Goal: Information Seeking & Learning: Learn about a topic

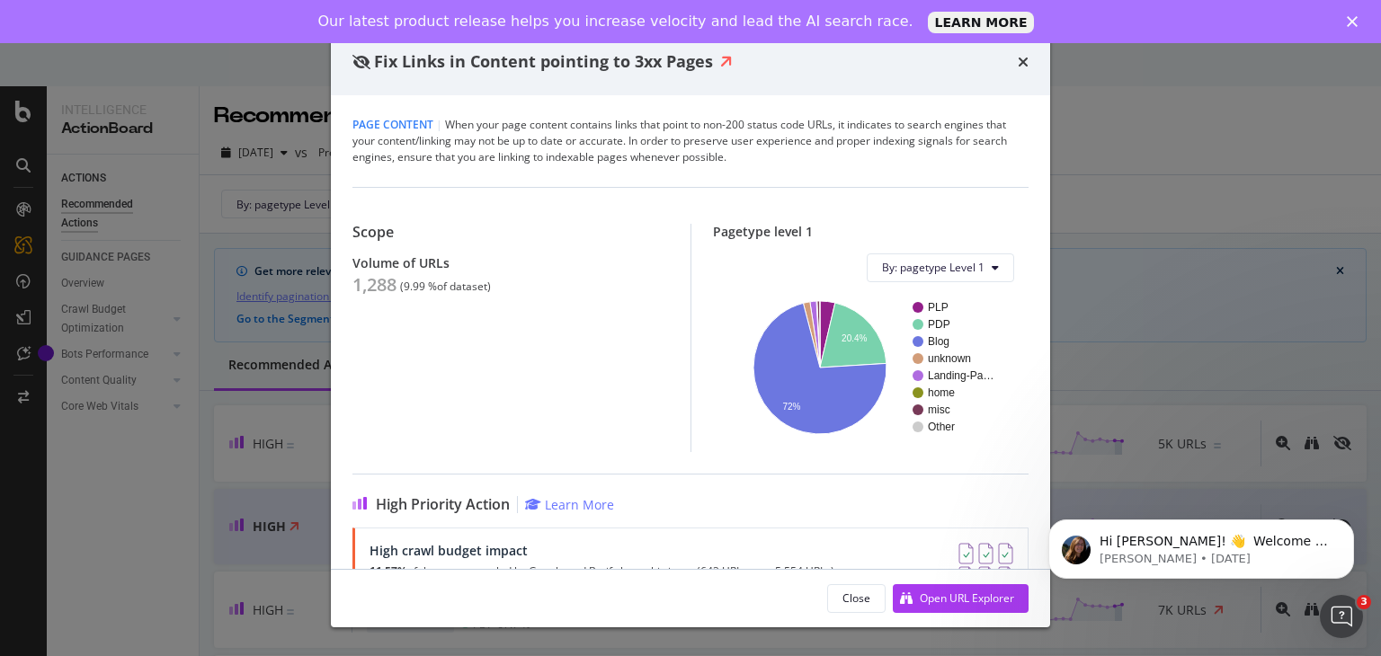
scroll to position [54, 0]
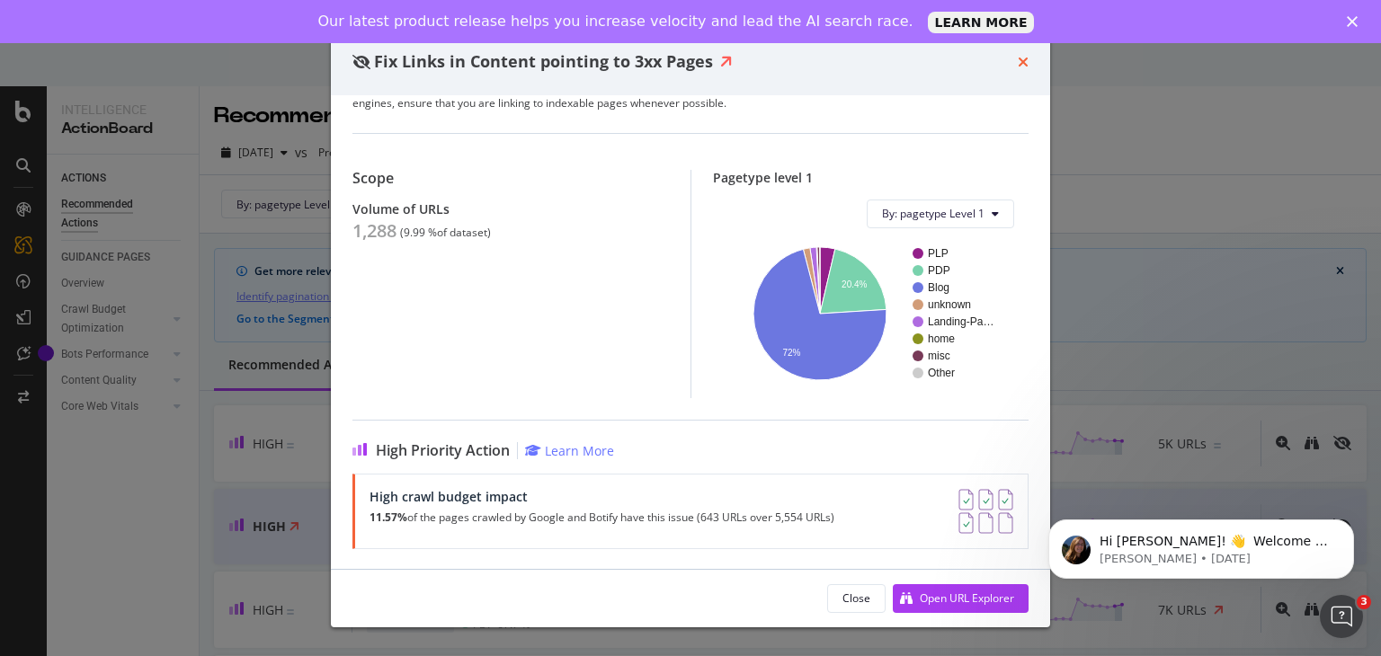
click at [1026, 66] on icon "times" at bounding box center [1023, 62] width 11 height 14
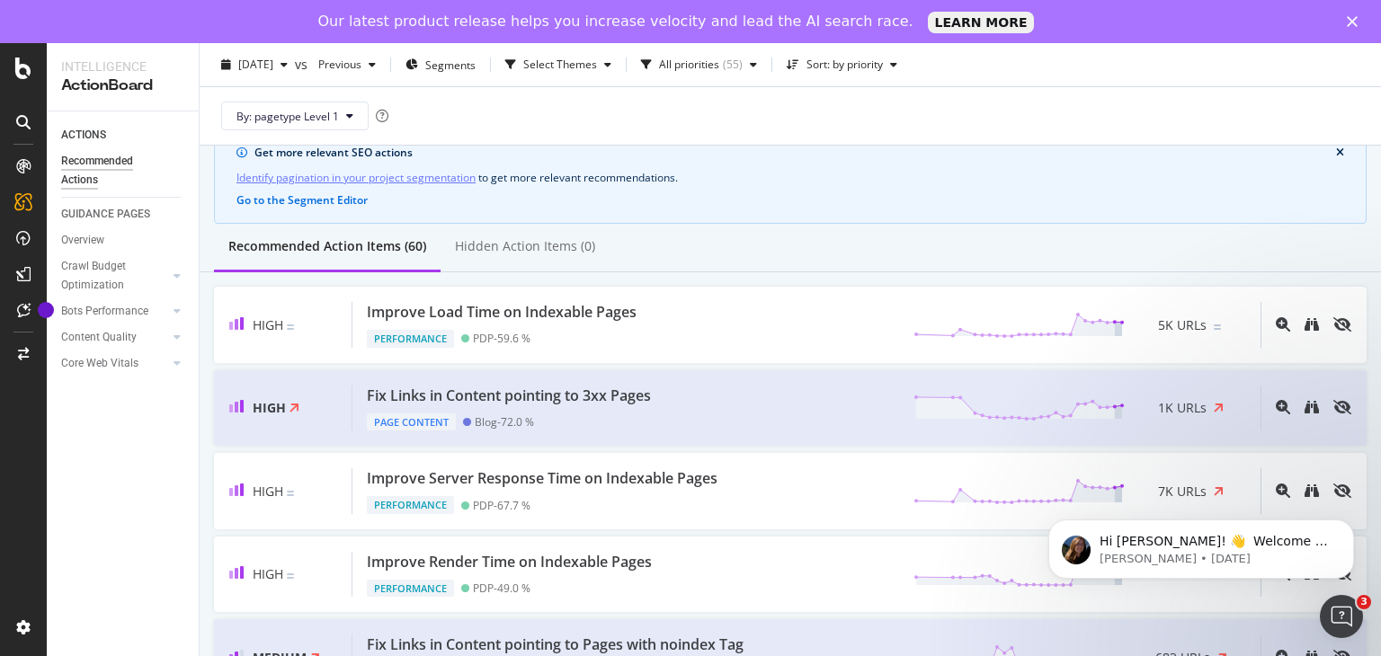
scroll to position [77, 0]
click at [797, 400] on div "Fix Links in Content pointing to 3xx Pages Page Content Blog - 72.0 % 1K URLs" at bounding box center [806, 407] width 908 height 46
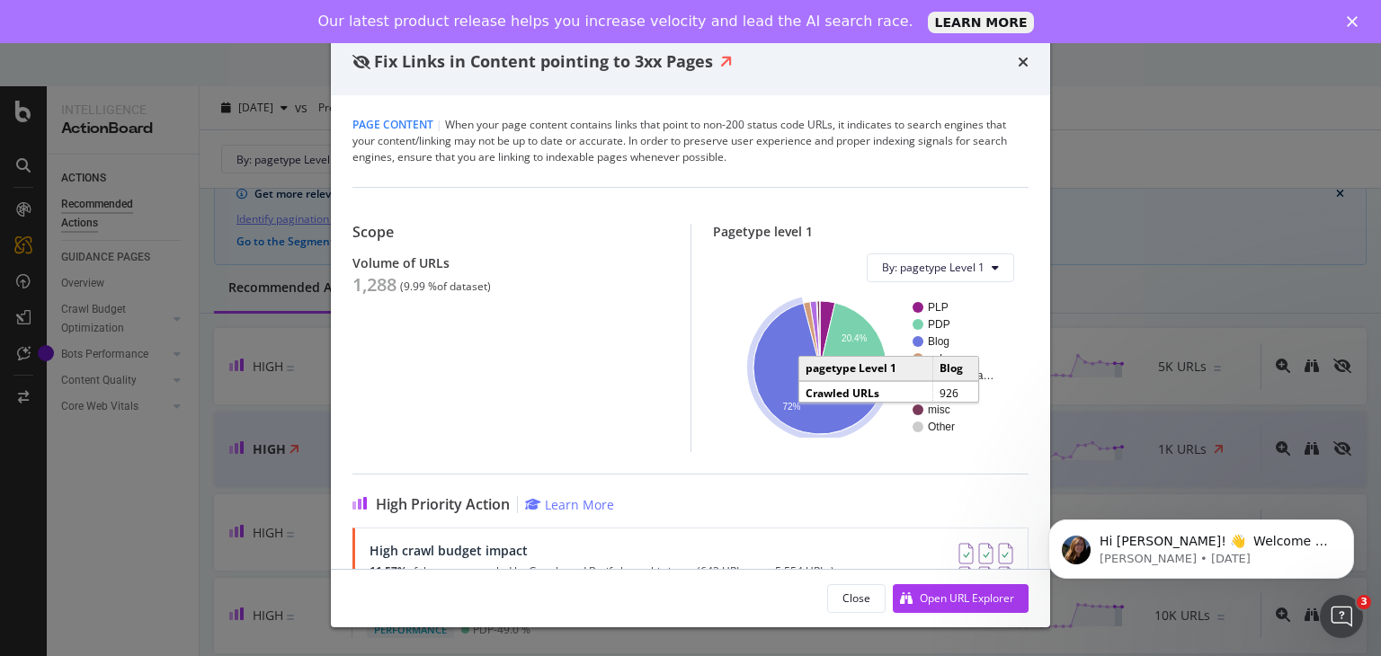
click at [803, 414] on icon "A chart." at bounding box center [819, 368] width 133 height 131
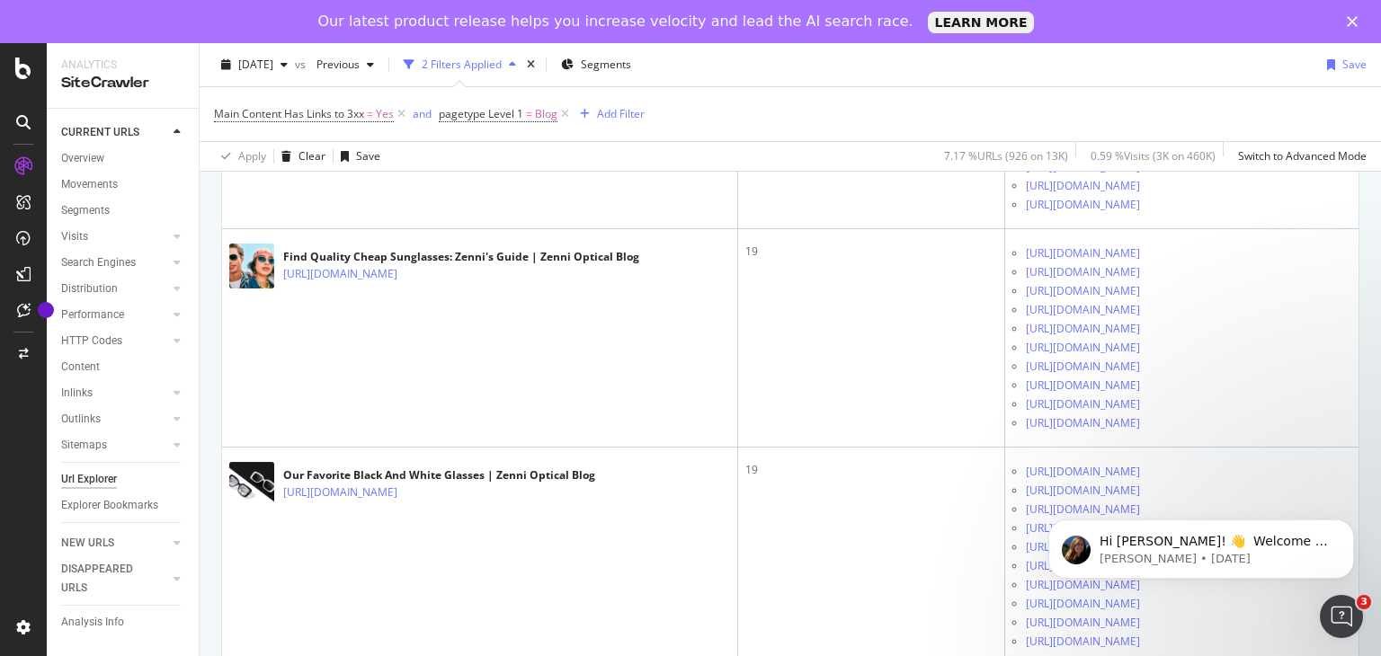
scroll to position [2592, 0]
click at [1341, 623] on icon "Open Intercom Messenger" at bounding box center [1342, 617] width 30 height 30
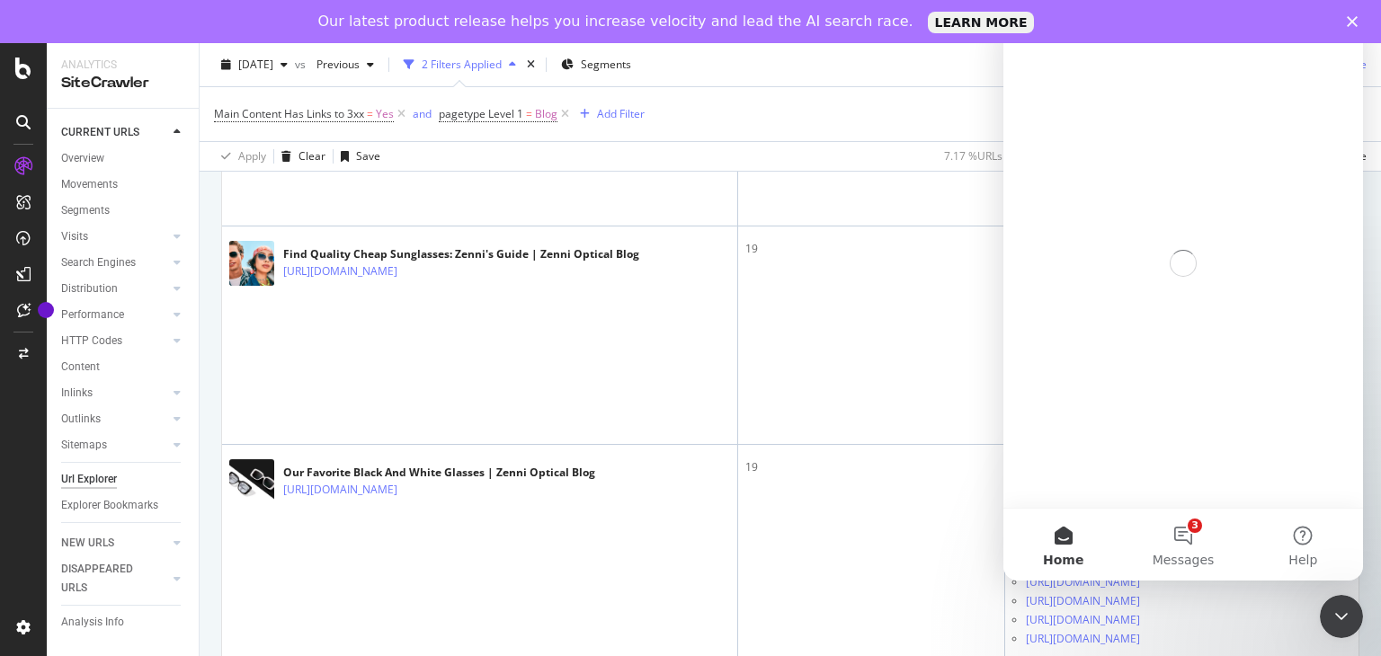
scroll to position [0, 0]
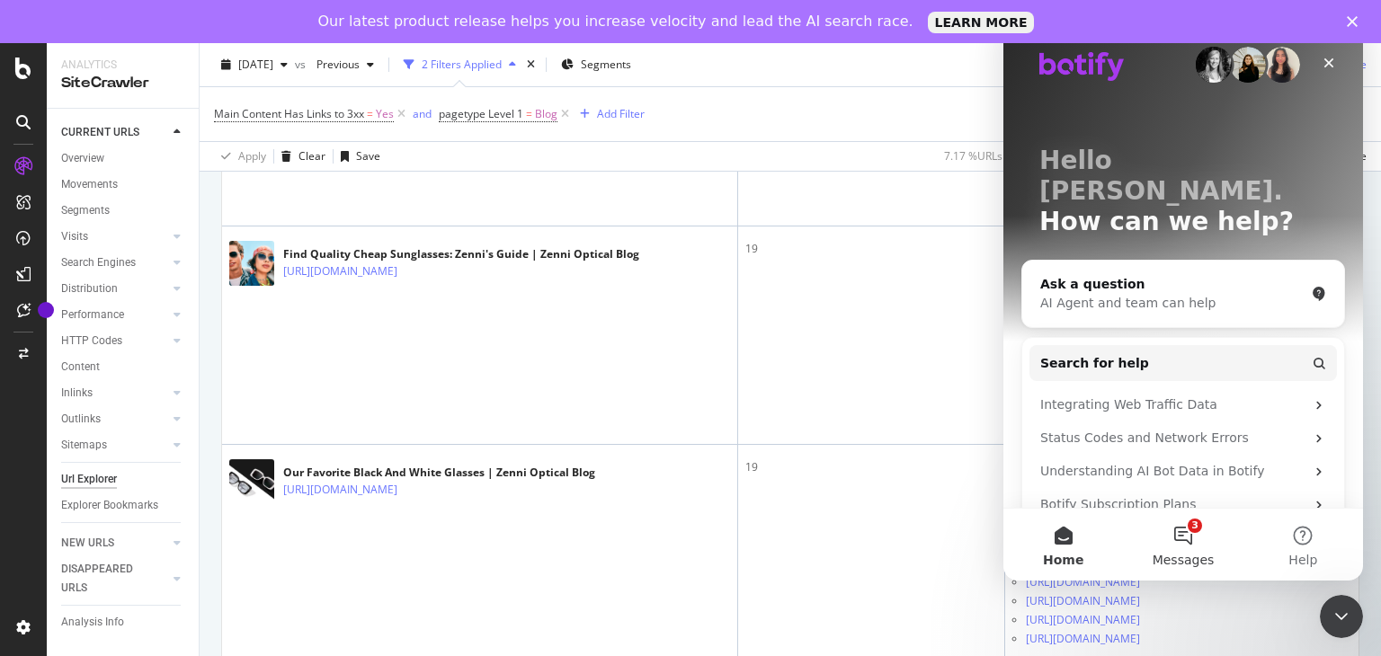
click at [1162, 532] on button "3 Messages" at bounding box center [1183, 545] width 120 height 72
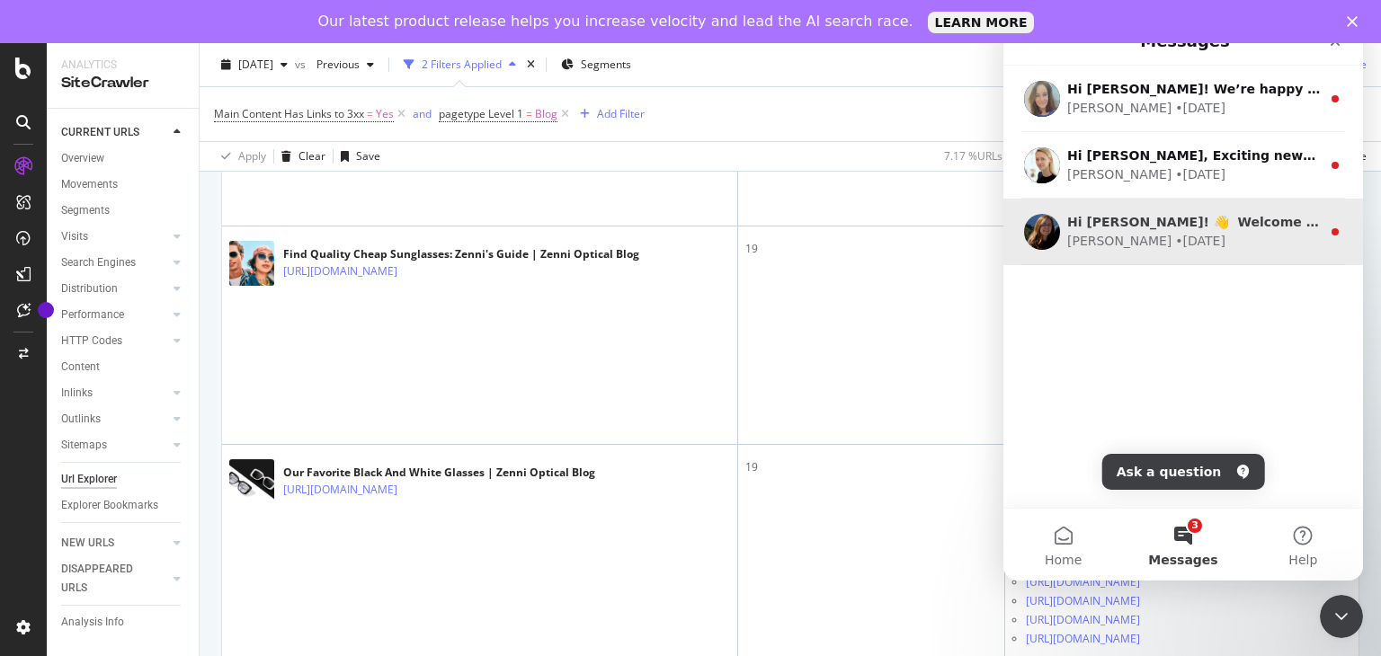
click at [1108, 257] on div "Hi [PERSON_NAME]! 👋 Welcome to Botify chat support! Have a question? Reply to t…" at bounding box center [1183, 232] width 360 height 67
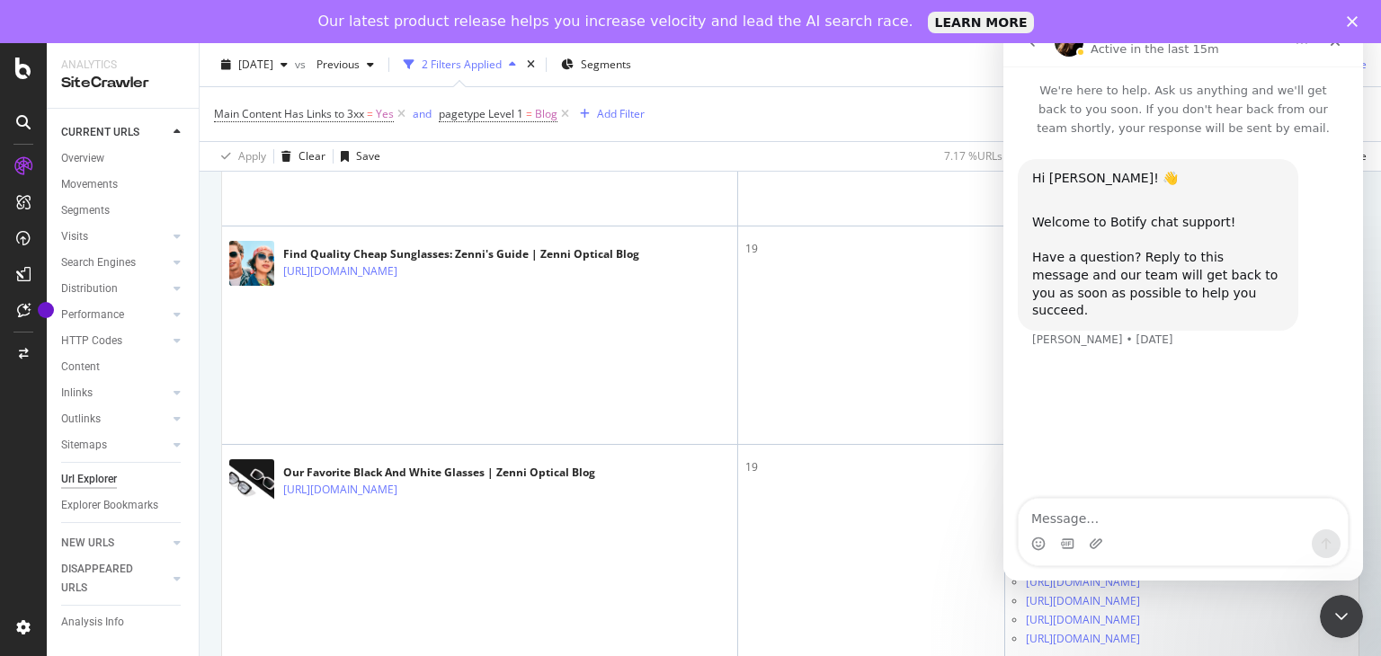
click at [1352, 19] on icon "Close" at bounding box center [1352, 21] width 11 height 11
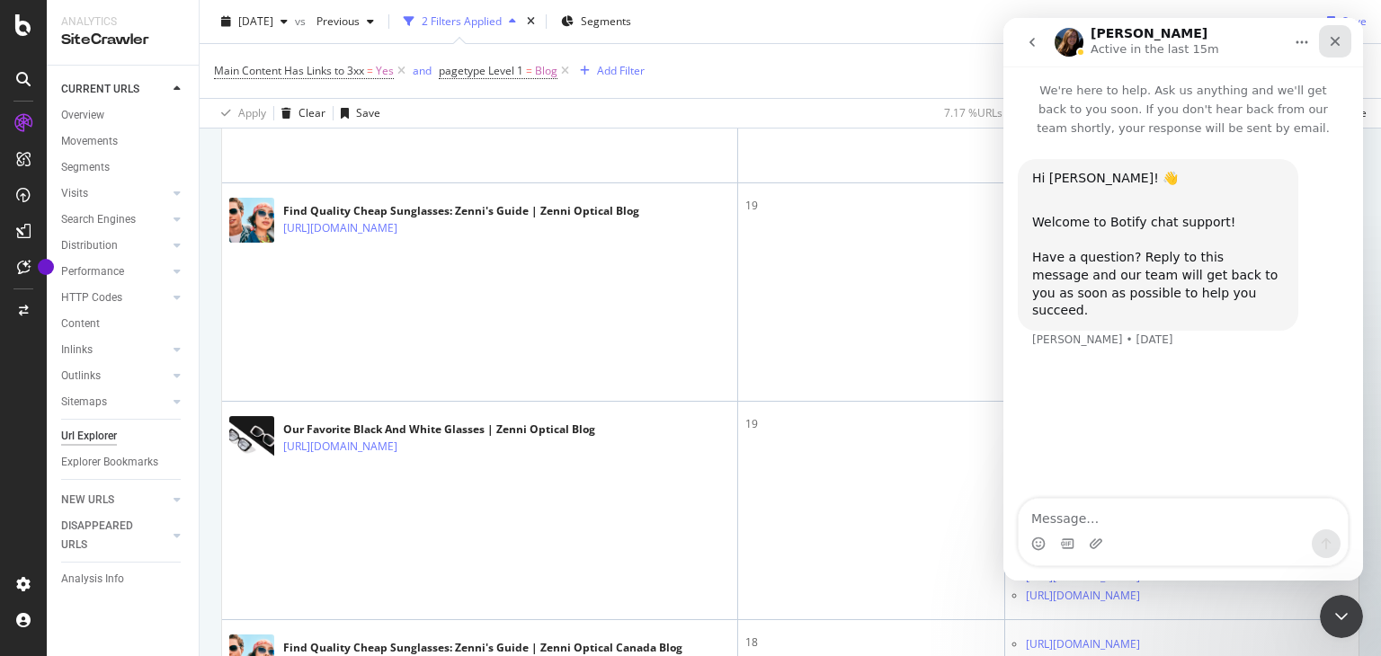
click at [1342, 44] on div "Close" at bounding box center [1335, 41] width 32 height 32
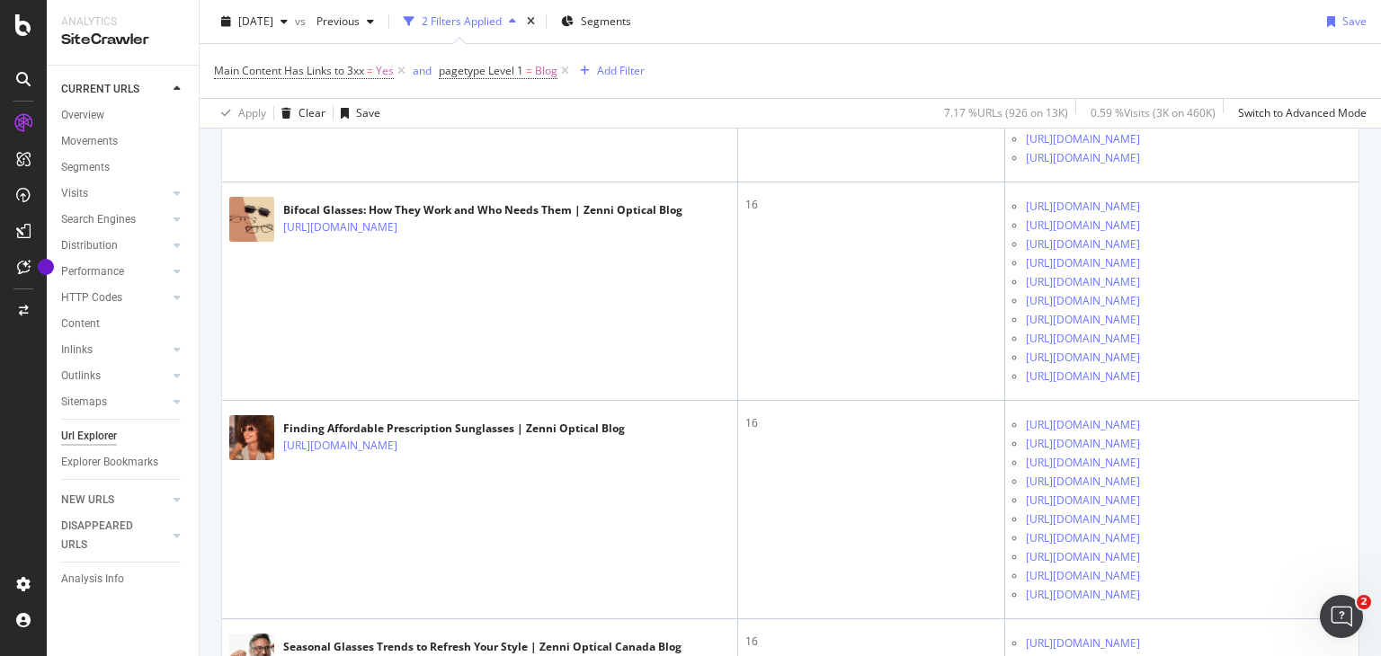
scroll to position [5215, 0]
